Goal: Task Accomplishment & Management: Use online tool/utility

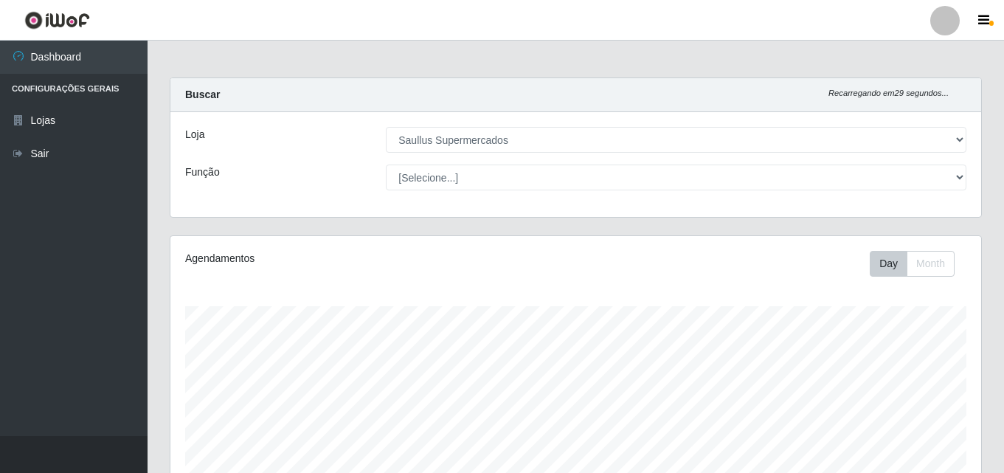
select select "423"
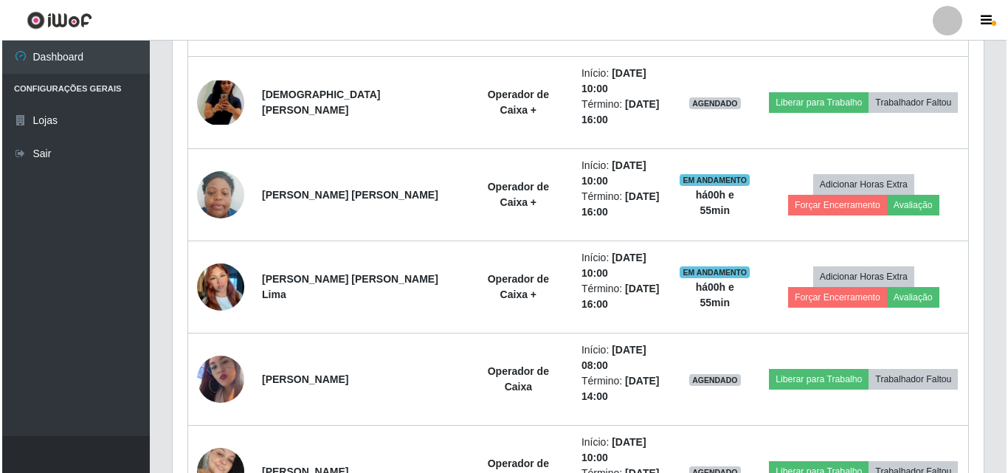
scroll to position [1033, 0]
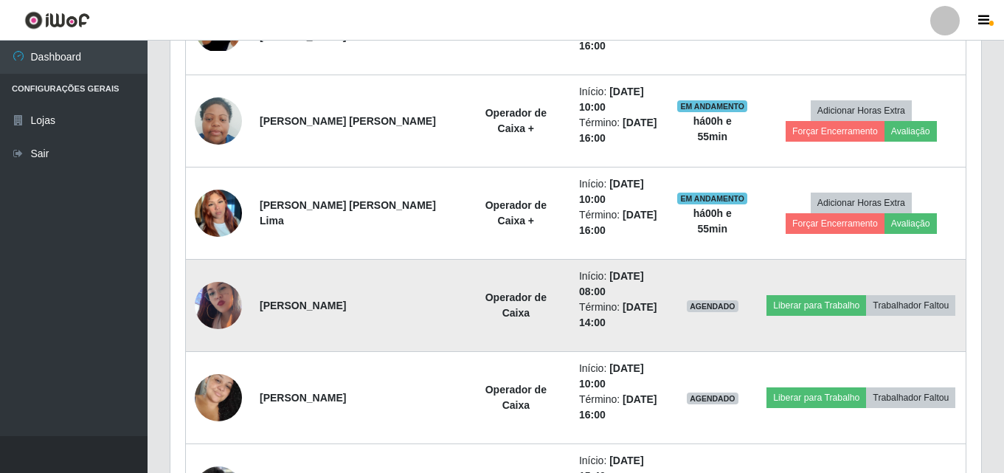
click at [212, 308] on img at bounding box center [218, 305] width 47 height 84
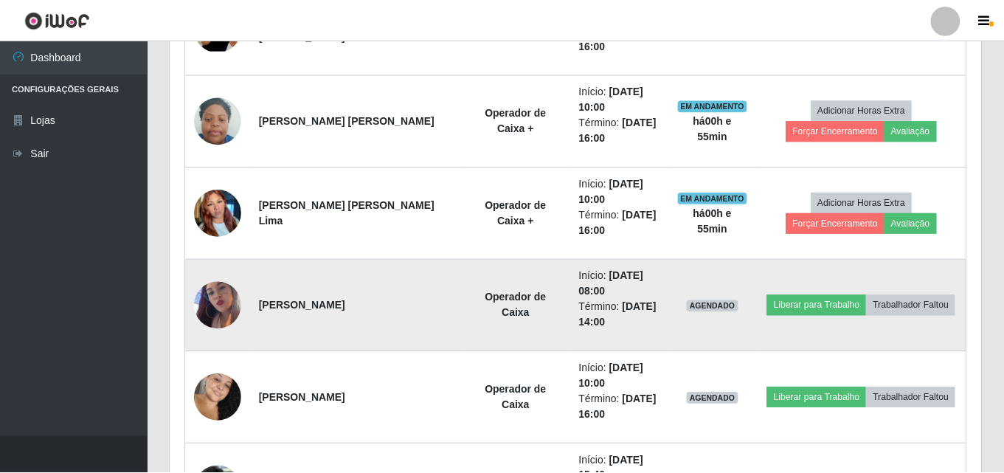
scroll to position [306, 803]
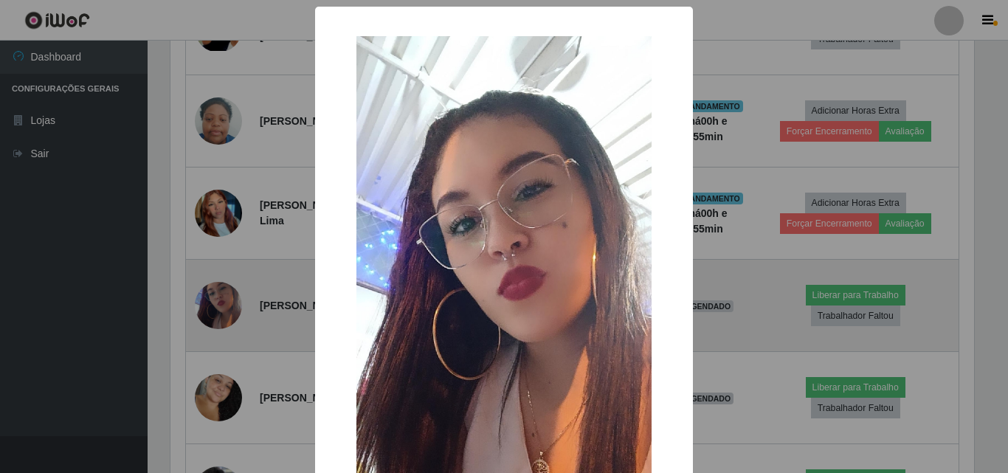
click at [212, 308] on div "× OK Cancel" at bounding box center [504, 236] width 1008 height 473
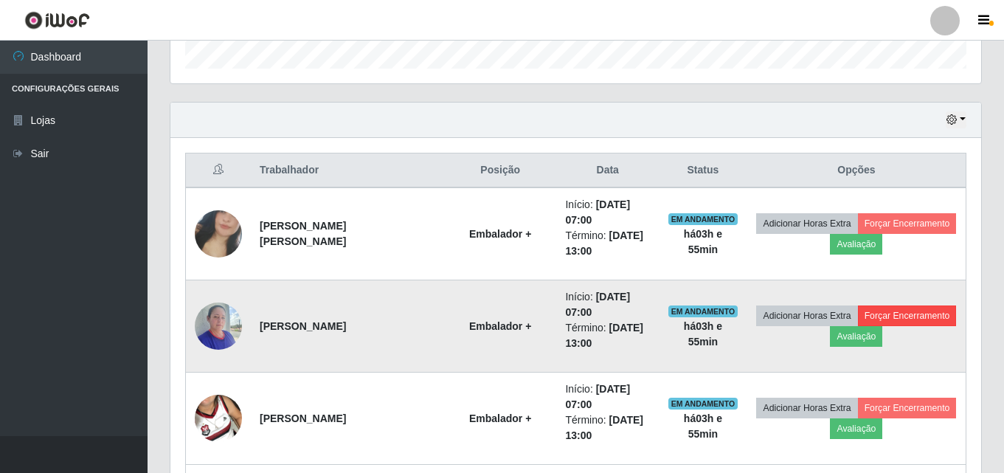
scroll to position [447, 0]
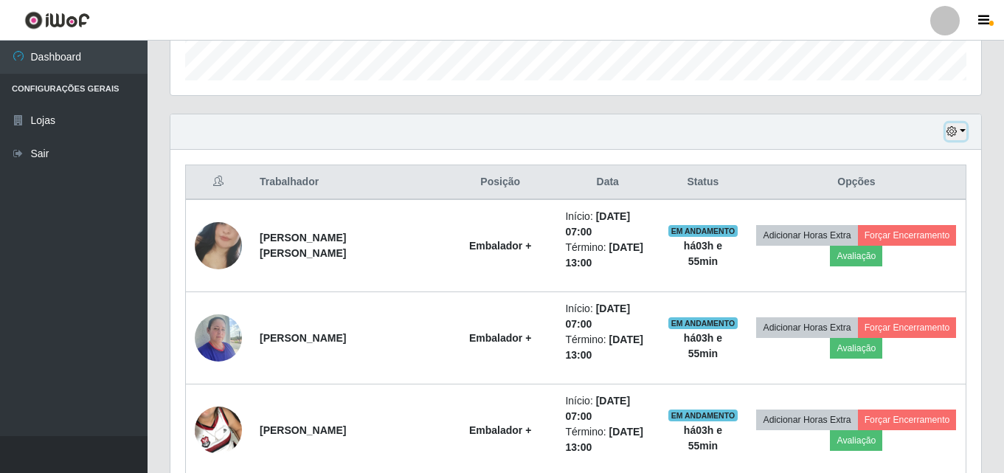
click at [961, 134] on button "button" at bounding box center [956, 131] width 21 height 17
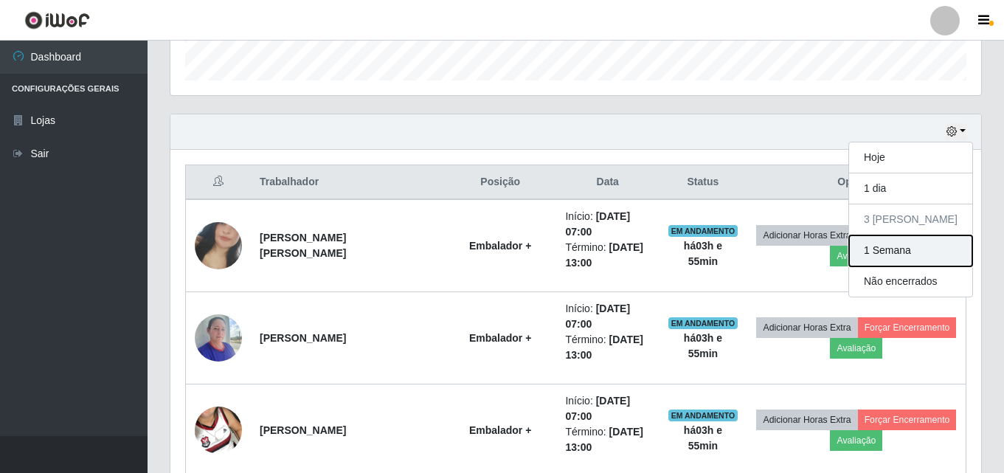
click at [910, 254] on button "1 Semana" at bounding box center [910, 250] width 123 height 31
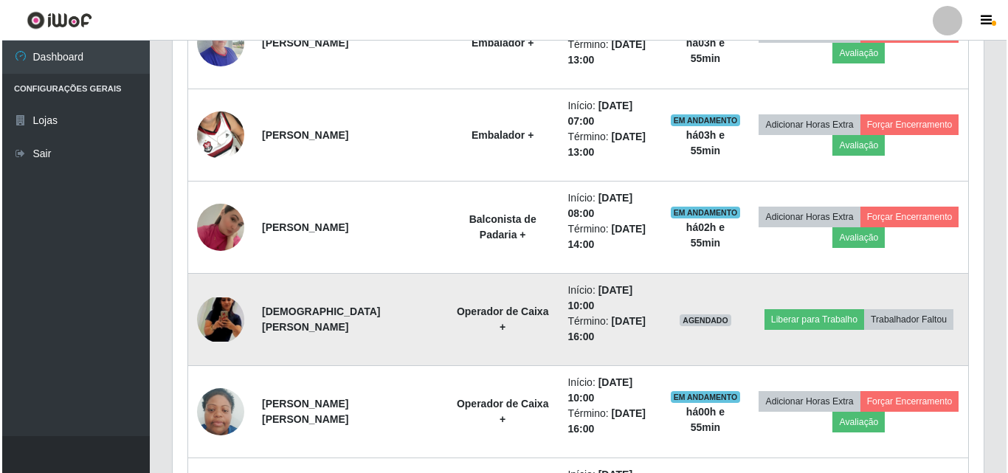
scroll to position [816, 0]
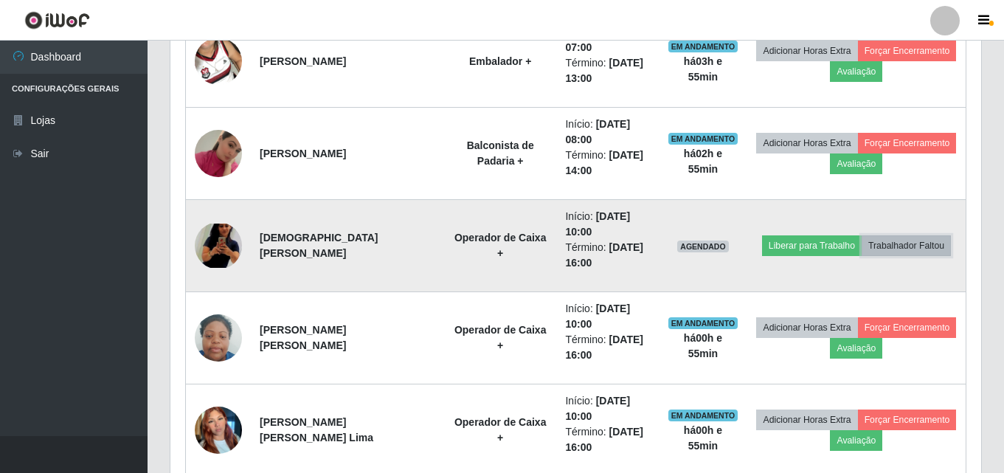
click at [885, 247] on button "Trabalhador Faltou" at bounding box center [906, 245] width 89 height 21
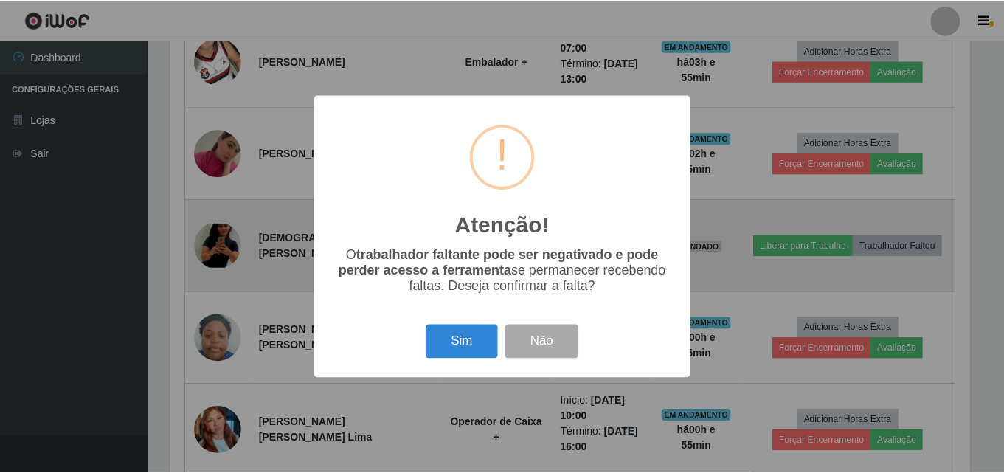
scroll to position [306, 803]
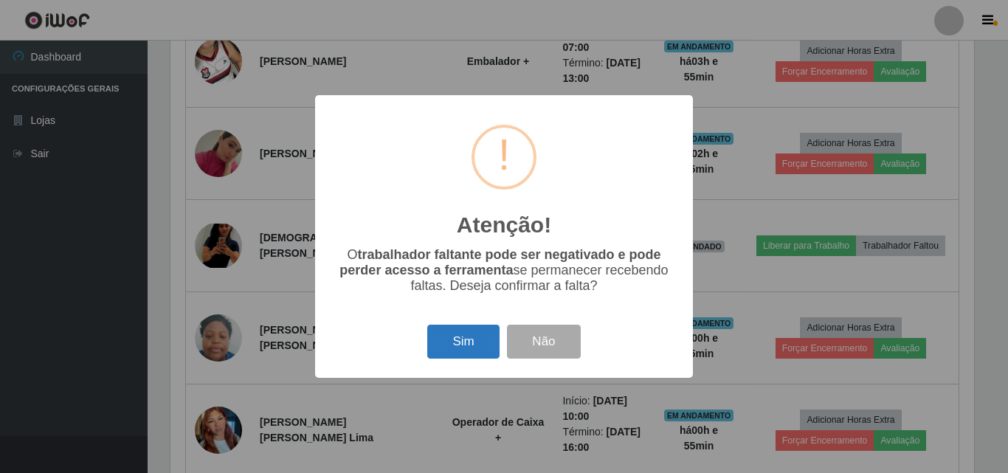
click at [478, 354] on button "Sim" at bounding box center [463, 342] width 72 height 35
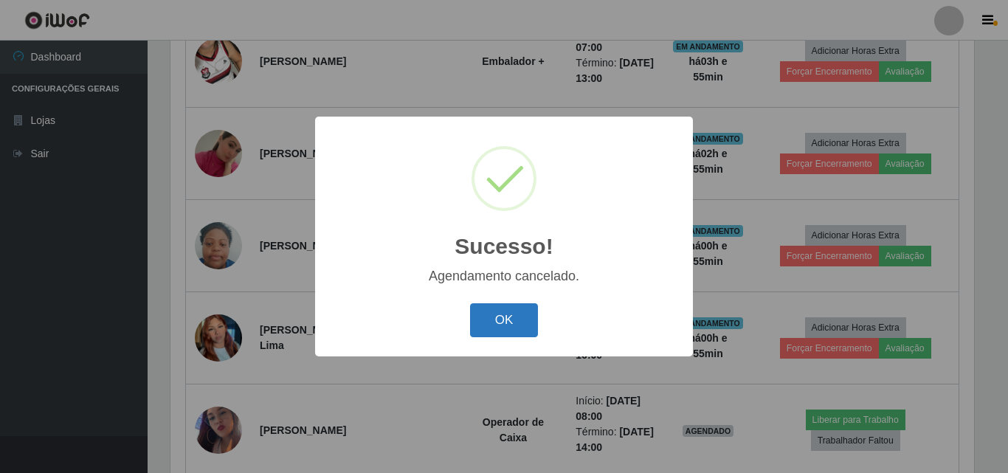
click at [528, 317] on button "OK" at bounding box center [504, 320] width 69 height 35
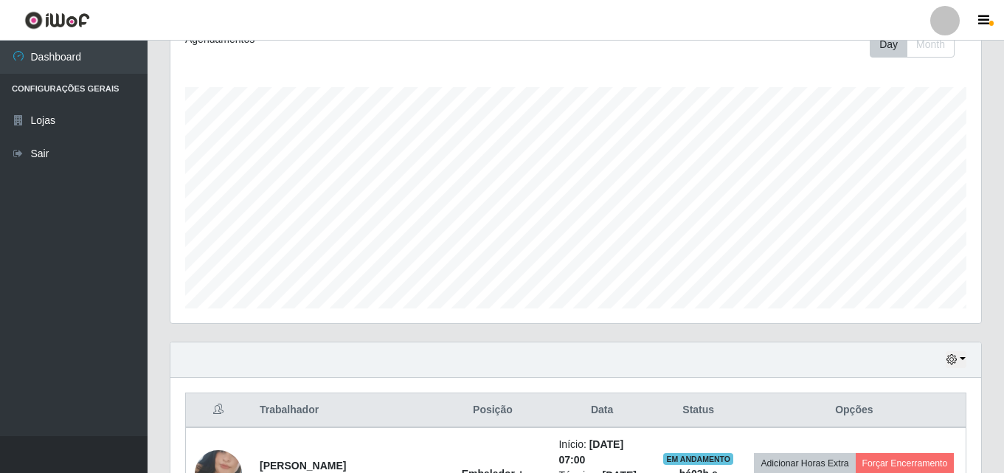
scroll to position [11, 0]
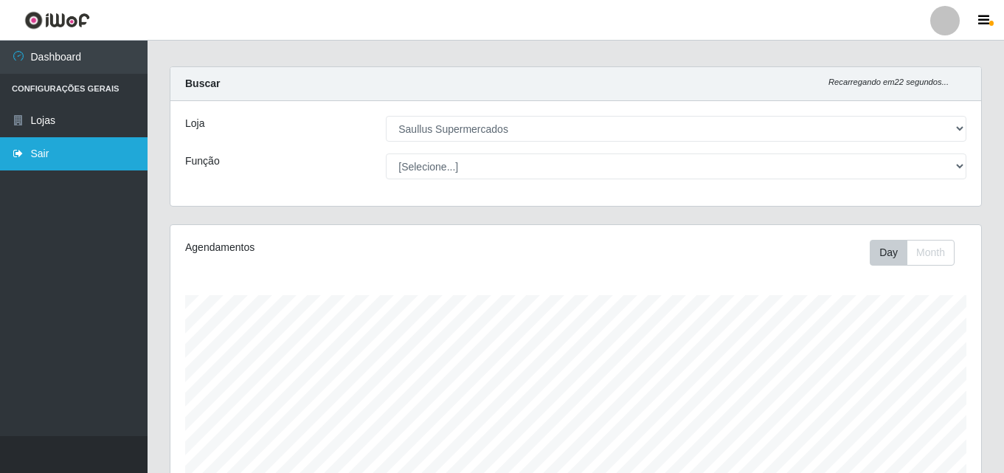
click at [41, 149] on link "Sair" at bounding box center [74, 153] width 148 height 33
